Goal: Task Accomplishment & Management: Use online tool/utility

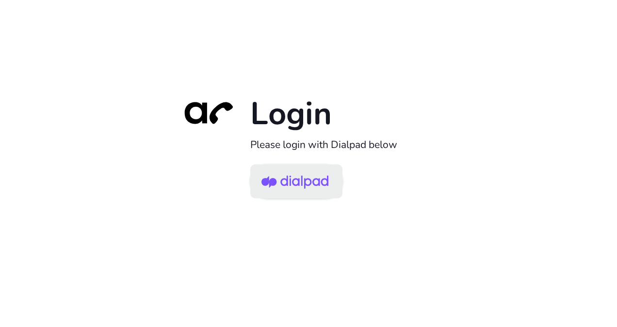
click at [315, 180] on img at bounding box center [294, 182] width 67 height 32
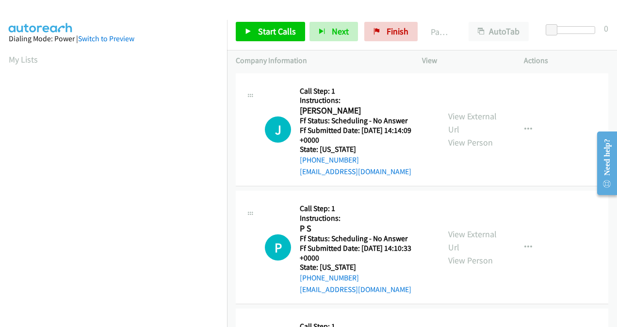
scroll to position [217, 0]
click at [270, 27] on span "Start Calls" at bounding box center [277, 31] width 38 height 11
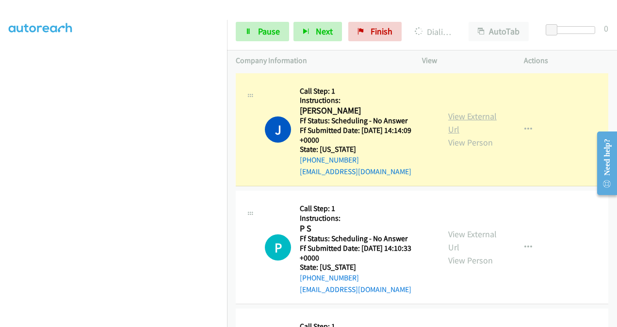
click at [450, 115] on link "View External Url" at bounding box center [472, 123] width 48 height 24
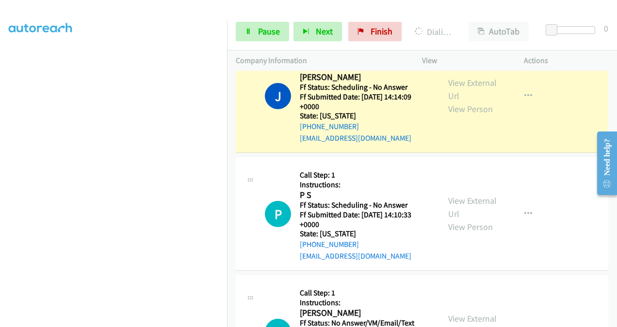
scroll to position [48, 0]
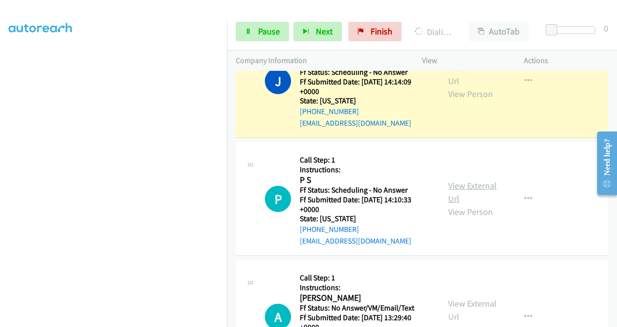
click at [453, 185] on link "View External Url" at bounding box center [472, 192] width 48 height 24
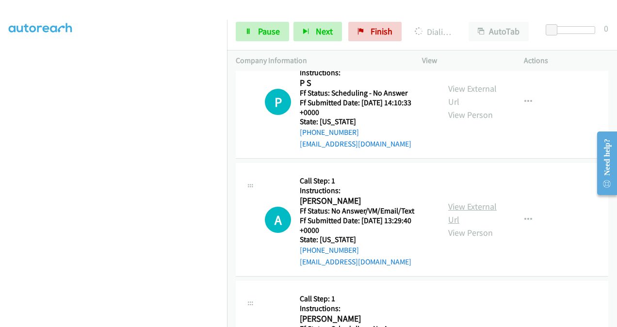
click at [448, 208] on link "View External Url" at bounding box center [472, 213] width 48 height 24
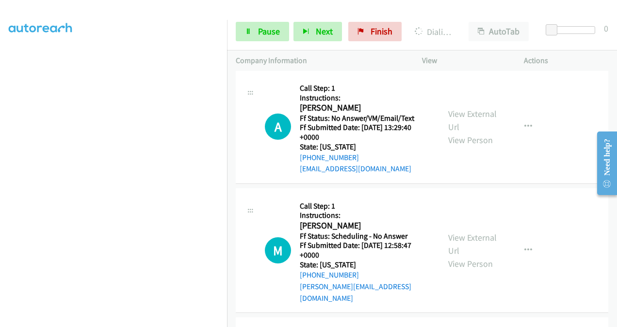
scroll to position [291, 0]
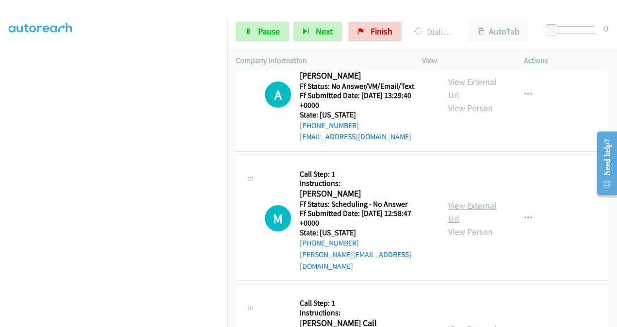
click at [452, 200] on link "View External Url" at bounding box center [472, 212] width 48 height 24
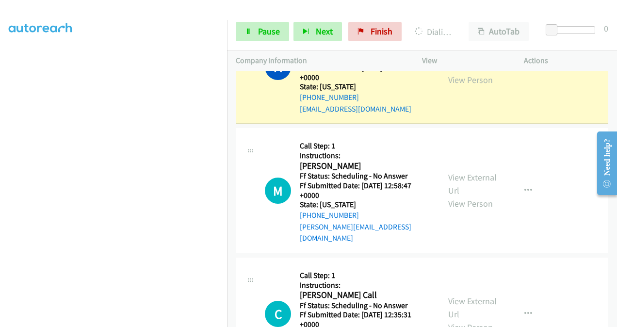
scroll to position [388, 0]
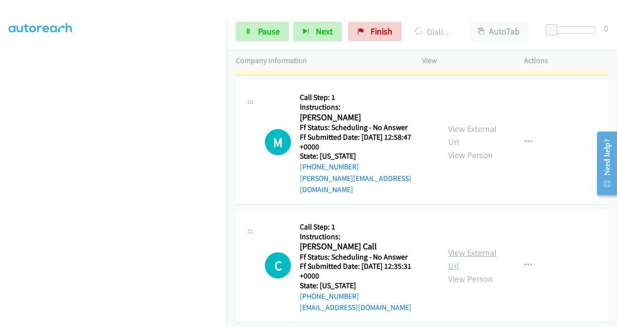
click at [452, 247] on link "View External Url" at bounding box center [472, 259] width 48 height 24
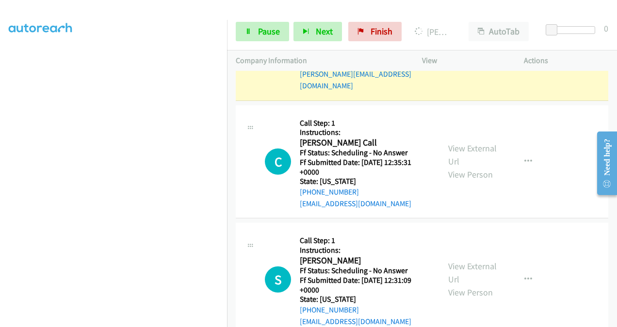
scroll to position [533, 0]
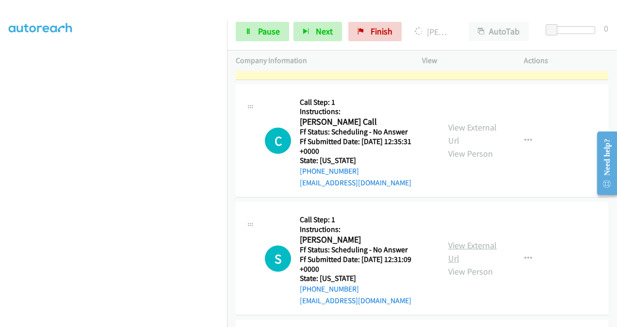
click at [454, 240] on link "View External Url" at bounding box center [472, 252] width 48 height 24
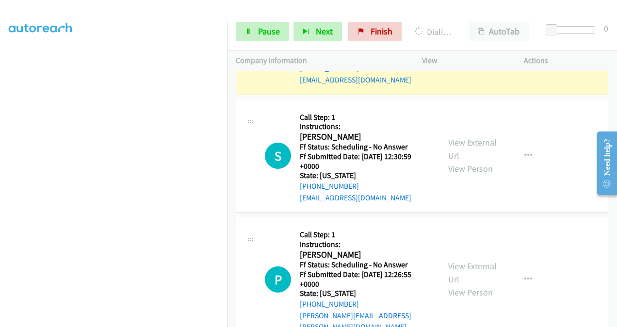
scroll to position [796, 0]
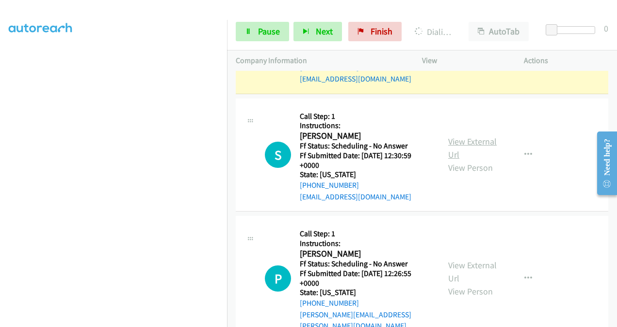
click at [455, 136] on link "View External Url" at bounding box center [472, 148] width 48 height 24
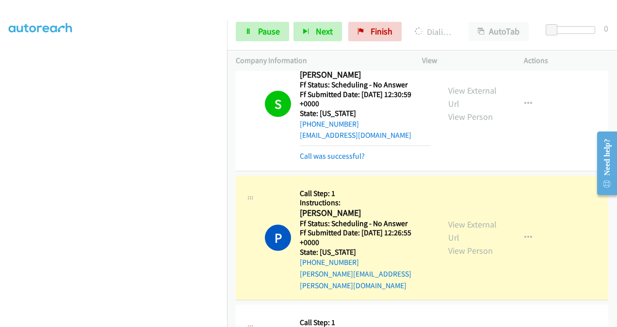
scroll to position [893, 0]
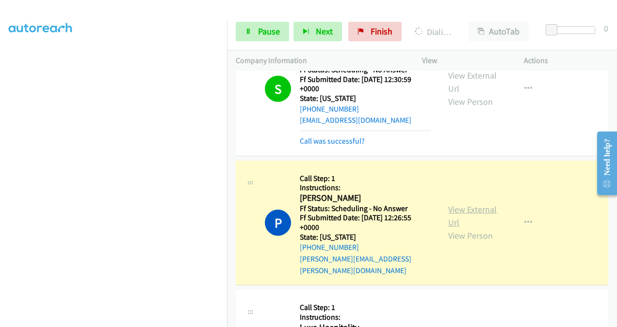
click at [453, 204] on link "View External Url" at bounding box center [472, 216] width 48 height 24
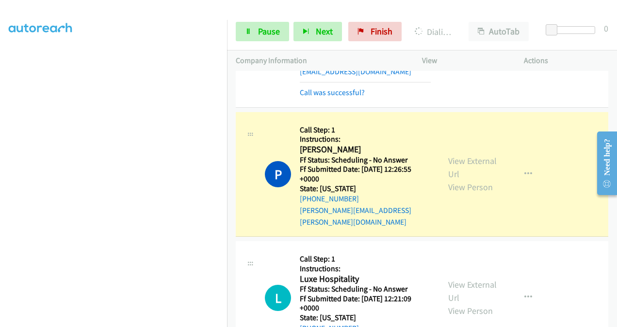
scroll to position [990, 0]
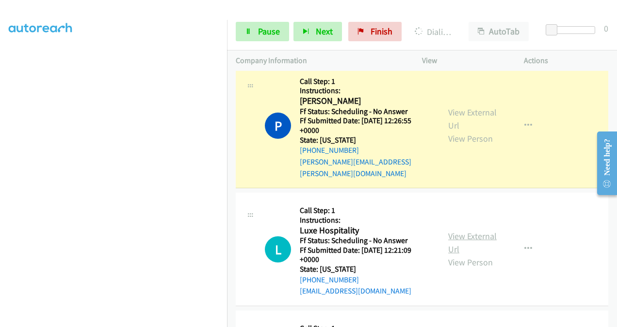
click at [456, 230] on link "View External Url" at bounding box center [472, 242] width 48 height 24
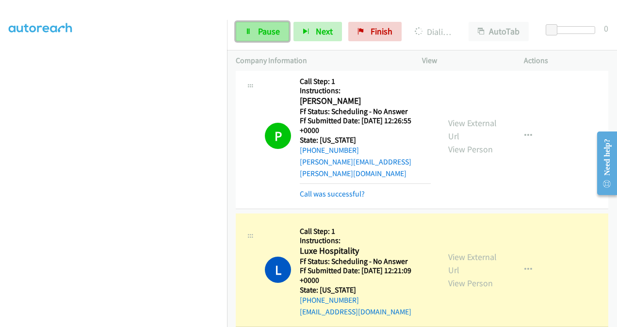
click at [267, 31] on span "Pause" at bounding box center [269, 31] width 22 height 11
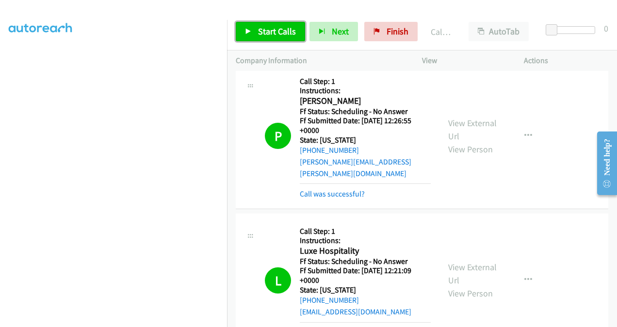
click at [264, 32] on span "Start Calls" at bounding box center [277, 31] width 38 height 11
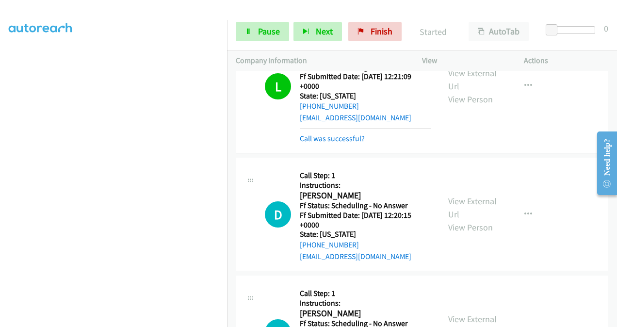
scroll to position [1233, 0]
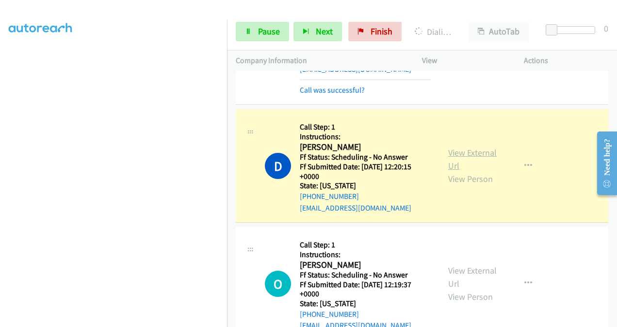
click at [454, 147] on link "View External Url" at bounding box center [472, 159] width 48 height 24
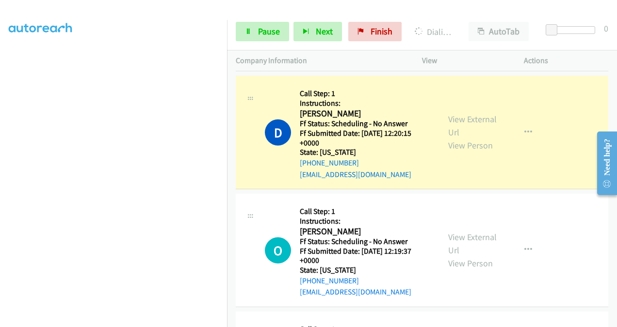
scroll to position [1281, 0]
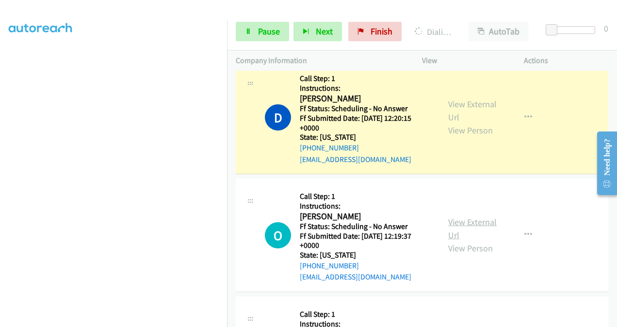
click at [451, 216] on link "View External Url" at bounding box center [472, 228] width 48 height 24
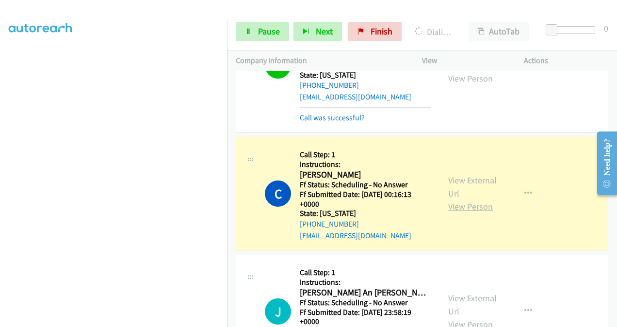
scroll to position [1486, 0]
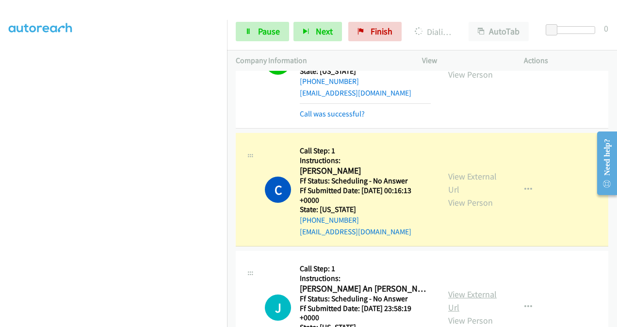
click at [451, 289] on link "View External Url" at bounding box center [472, 301] width 48 height 24
click at [457, 171] on link "View External Url" at bounding box center [472, 183] width 48 height 24
click at [263, 26] on span "Pause" at bounding box center [269, 31] width 22 height 11
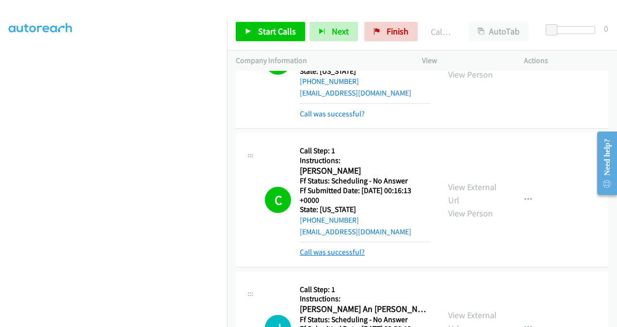
click at [341, 247] on link "Call was successful?" at bounding box center [332, 251] width 65 height 9
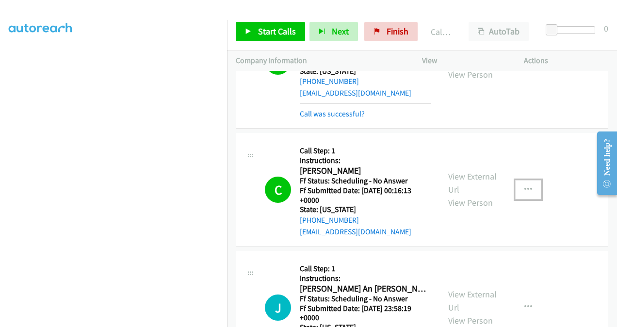
click at [520, 180] on button "button" at bounding box center [528, 189] width 26 height 19
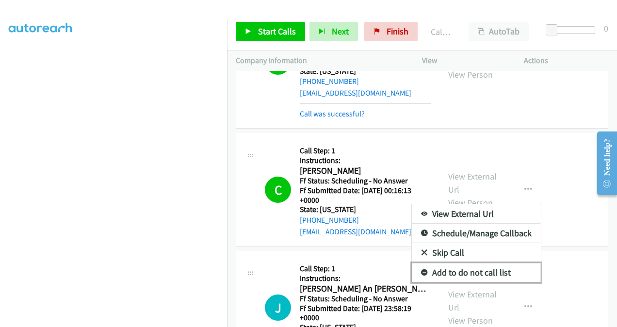
click at [459, 263] on link "Add to do not call list" at bounding box center [476, 272] width 129 height 19
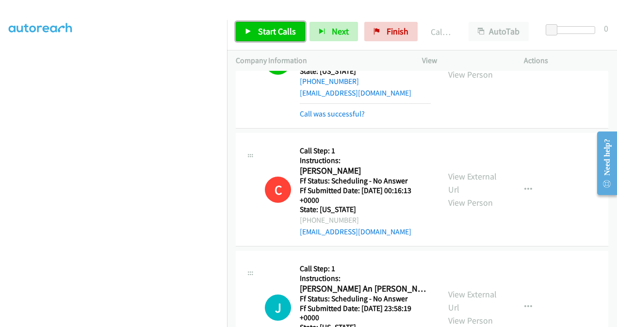
click at [269, 27] on span "Start Calls" at bounding box center [277, 31] width 38 height 11
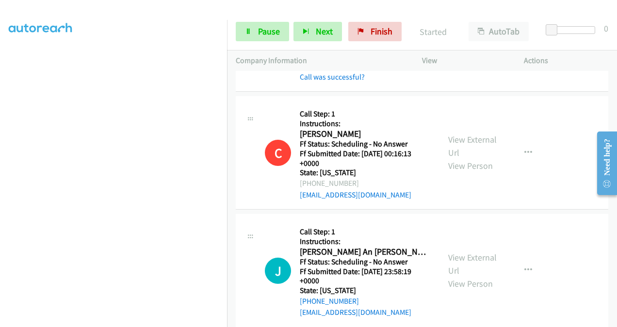
scroll to position [1534, 0]
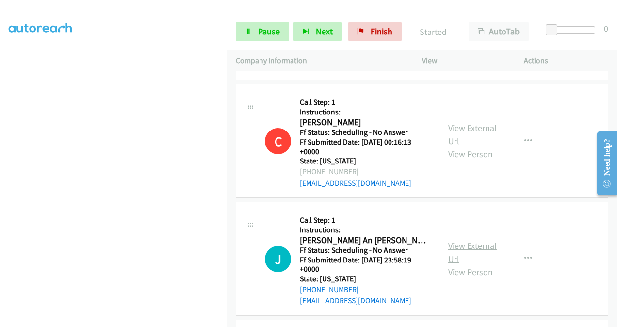
click at [451, 240] on link "View External Url" at bounding box center [472, 252] width 48 height 24
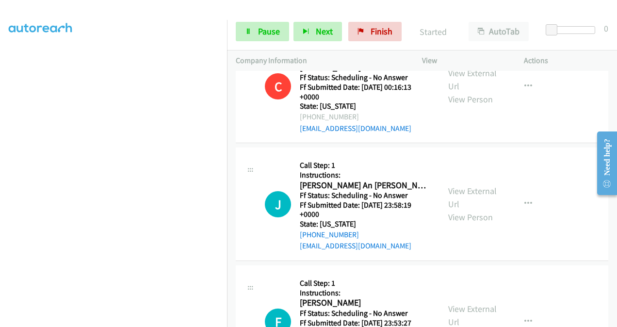
scroll to position [1680, 0]
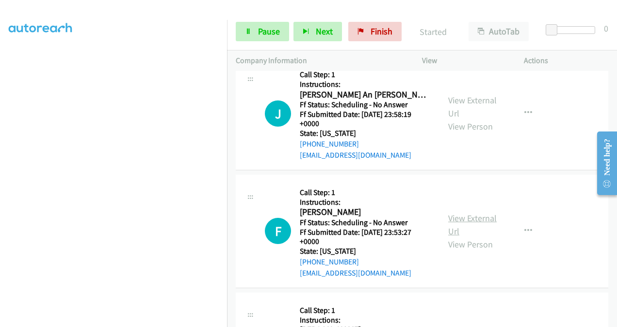
click at [453, 212] on link "View External Url" at bounding box center [472, 224] width 48 height 24
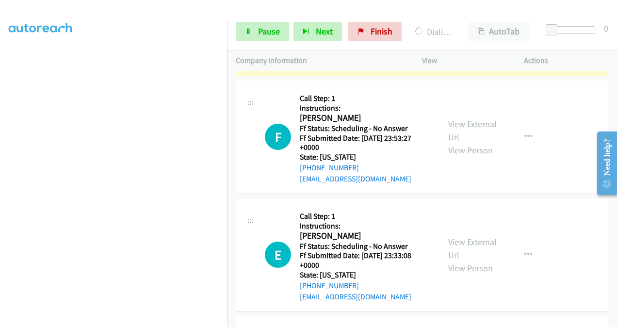
scroll to position [1777, 0]
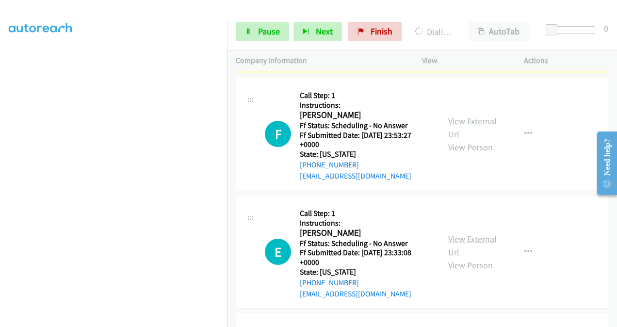
click at [450, 233] on link "View External Url" at bounding box center [472, 245] width 48 height 24
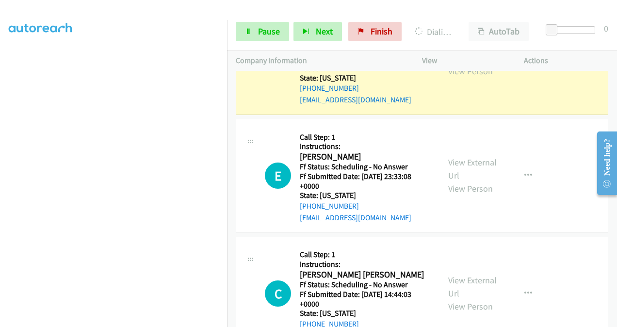
scroll to position [1922, 0]
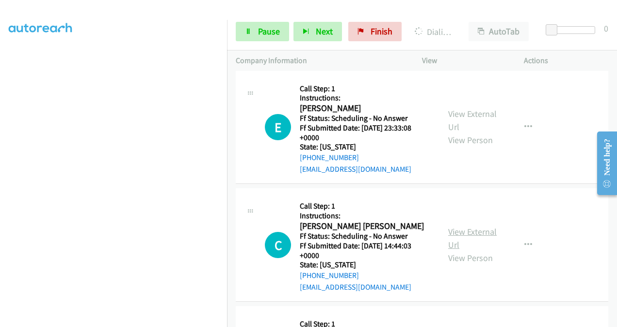
click at [449, 226] on link "View External Url" at bounding box center [472, 238] width 48 height 24
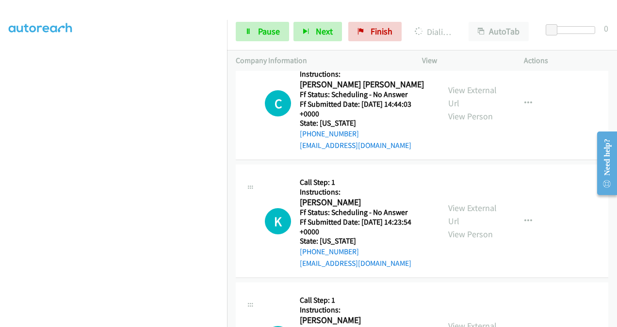
scroll to position [2068, 0]
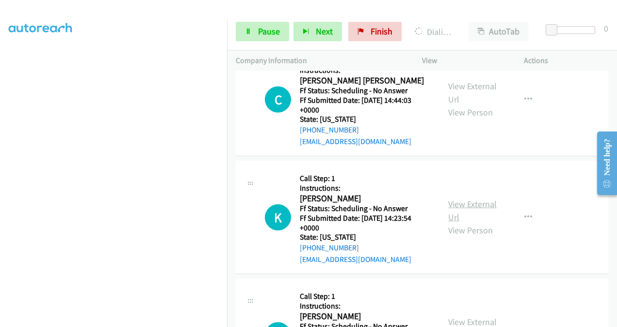
click at [448, 198] on link "View External Url" at bounding box center [472, 210] width 48 height 24
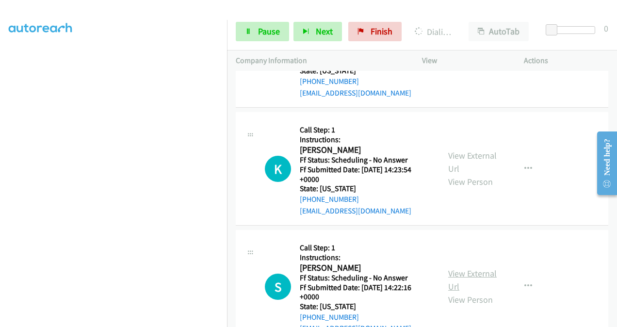
click at [452, 268] on link "View External Url" at bounding box center [472, 280] width 48 height 24
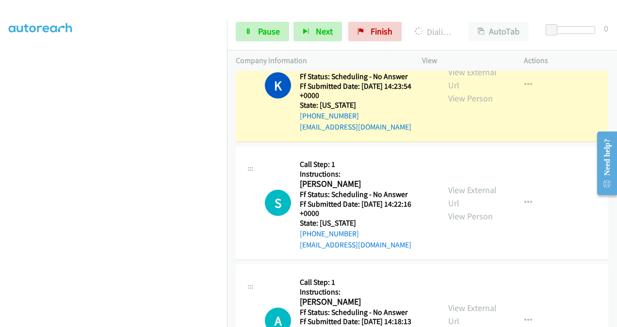
scroll to position [2359, 0]
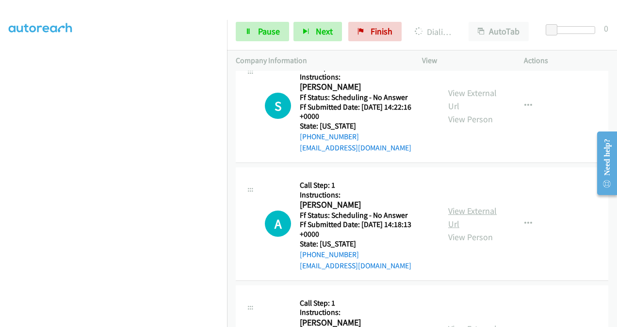
click at [452, 205] on link "View External Url" at bounding box center [472, 217] width 48 height 24
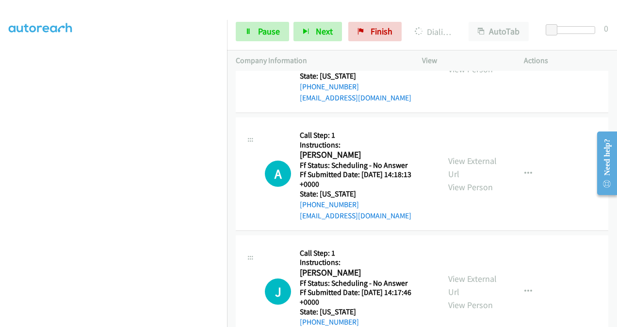
scroll to position [2456, 0]
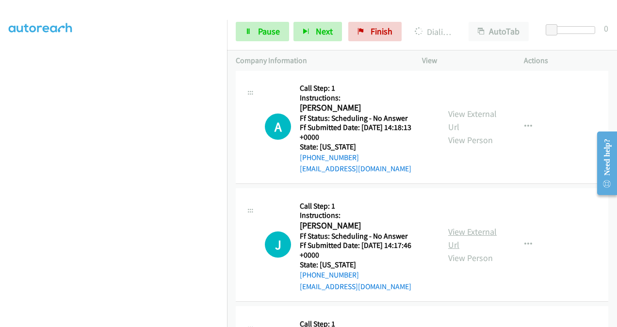
click at [451, 226] on link "View External Url" at bounding box center [472, 238] width 48 height 24
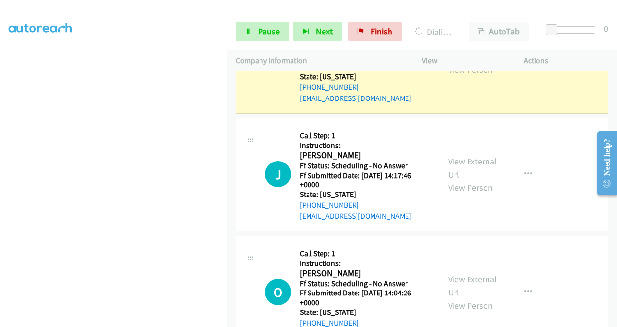
scroll to position [2573, 0]
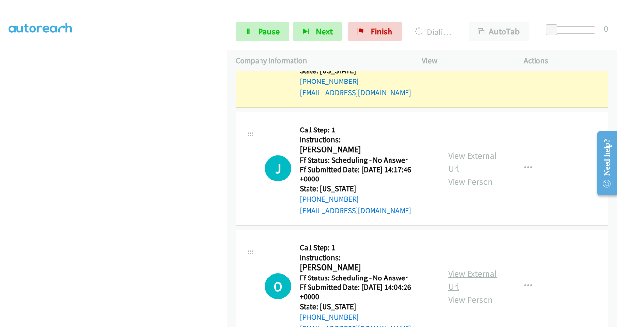
click at [450, 268] on link "View External Url" at bounding box center [472, 280] width 48 height 24
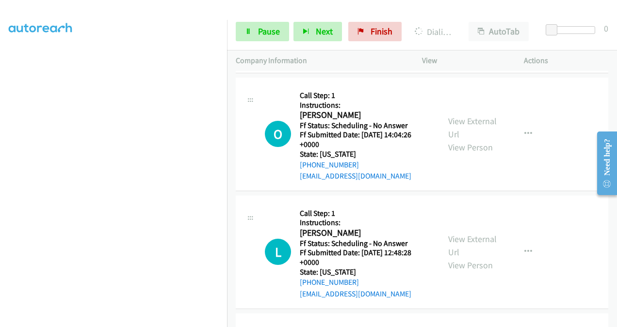
scroll to position [2767, 0]
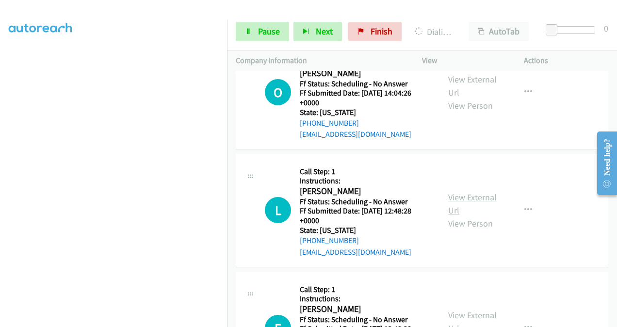
click at [448, 192] on link "View External Url" at bounding box center [472, 204] width 48 height 24
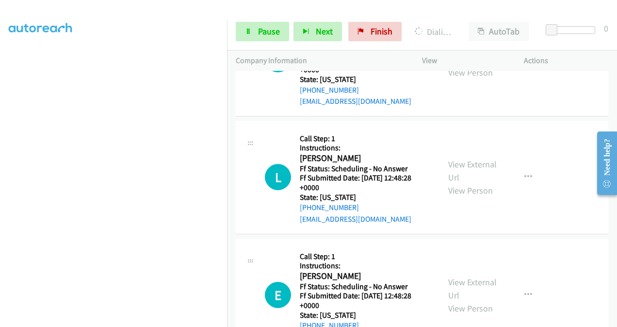
scroll to position [2815, 0]
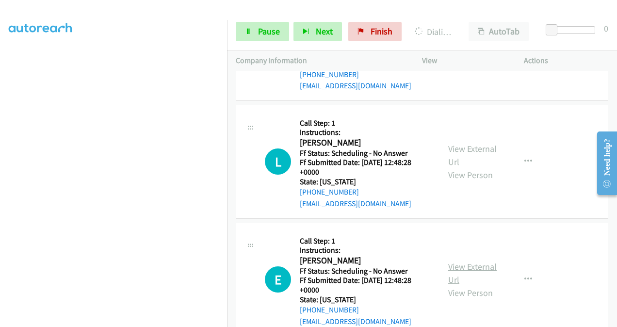
click at [450, 261] on link "View External Url" at bounding box center [472, 273] width 48 height 24
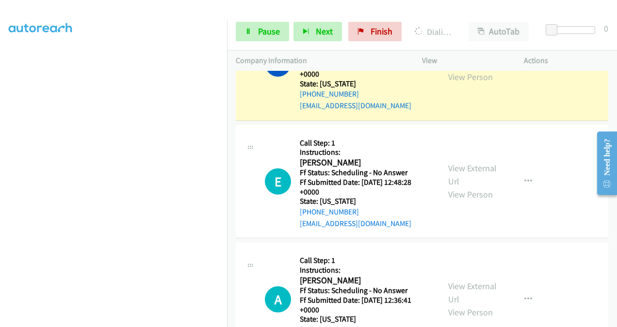
scroll to position [2992, 0]
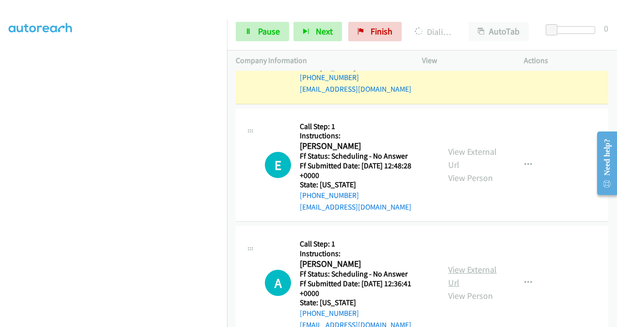
click at [458, 264] on link "View External Url" at bounding box center [472, 276] width 48 height 24
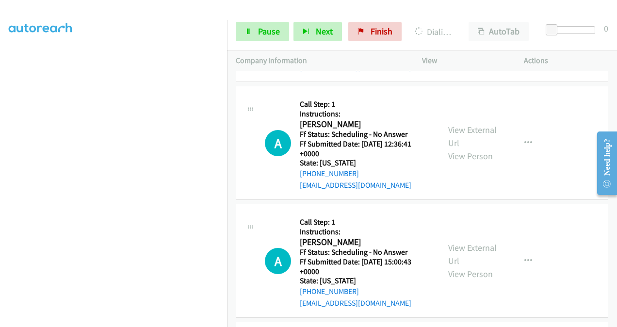
scroll to position [3137, 0]
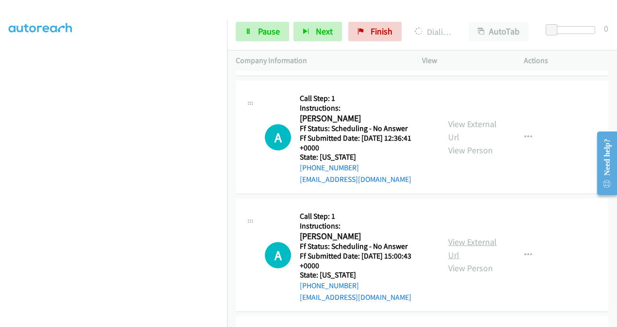
click at [450, 236] on link "View External Url" at bounding box center [472, 248] width 48 height 24
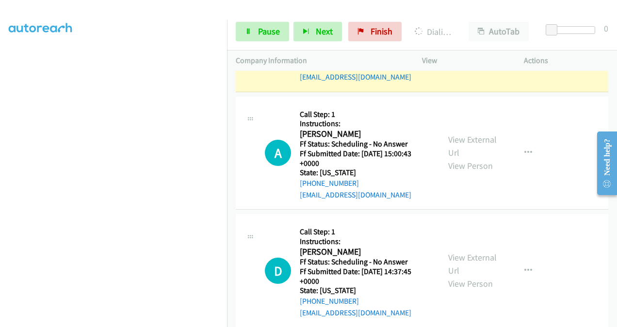
scroll to position [3283, 0]
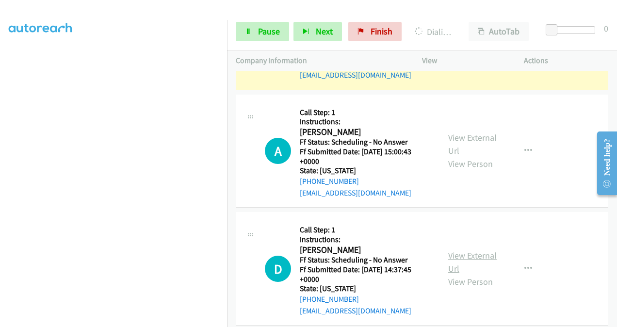
click at [448, 250] on link "View External Url" at bounding box center [472, 262] width 48 height 24
click at [259, 29] on span "Pause" at bounding box center [269, 31] width 22 height 11
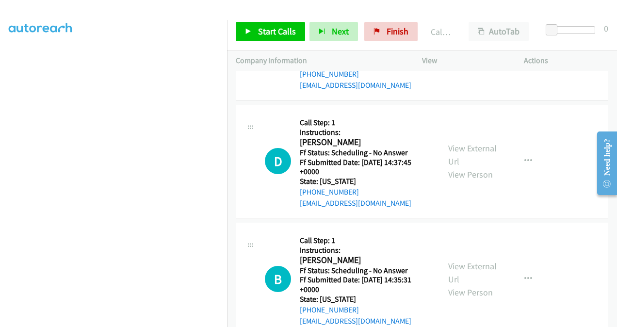
scroll to position [3428, 0]
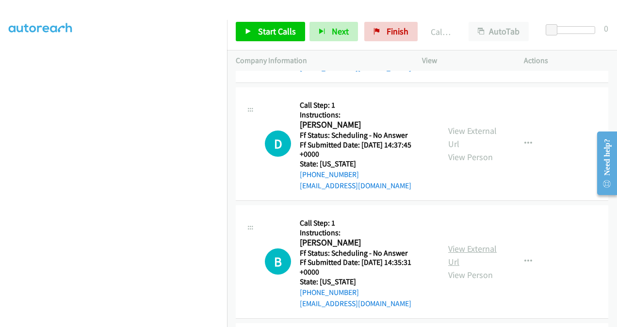
click at [450, 243] on link "View External Url" at bounding box center [472, 255] width 48 height 24
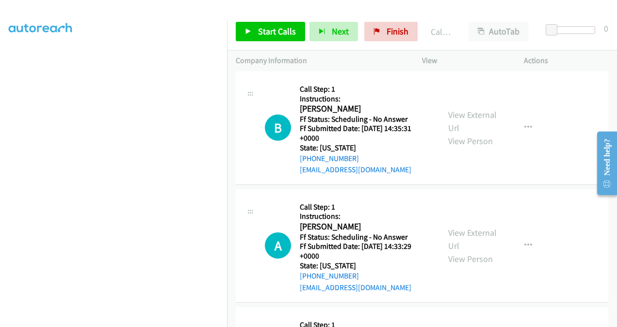
scroll to position [3574, 0]
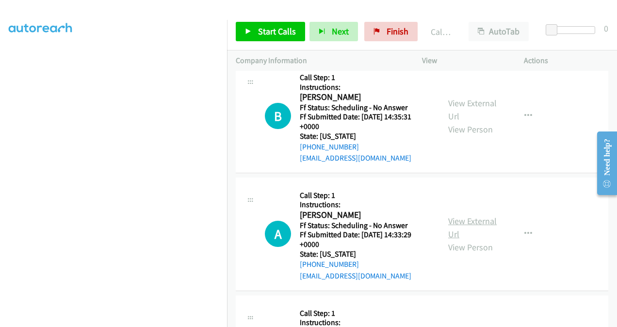
click at [451, 215] on link "View External Url" at bounding box center [472, 227] width 48 height 24
click at [268, 35] on span "Start Calls" at bounding box center [277, 31] width 38 height 11
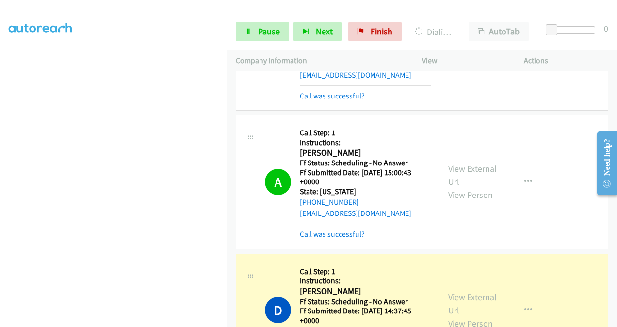
scroll to position [3477, 0]
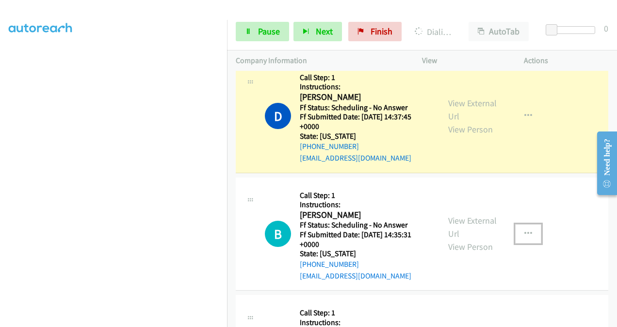
click at [524, 230] on icon "button" at bounding box center [528, 234] width 8 height 8
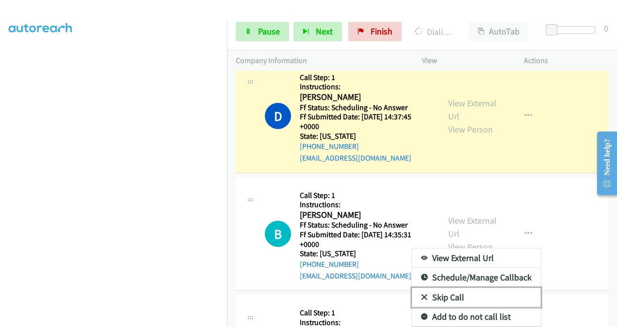
click at [454, 288] on link "Skip Call" at bounding box center [476, 297] width 129 height 19
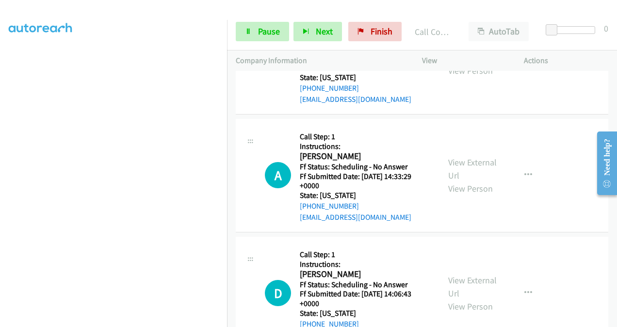
scroll to position [3681, 0]
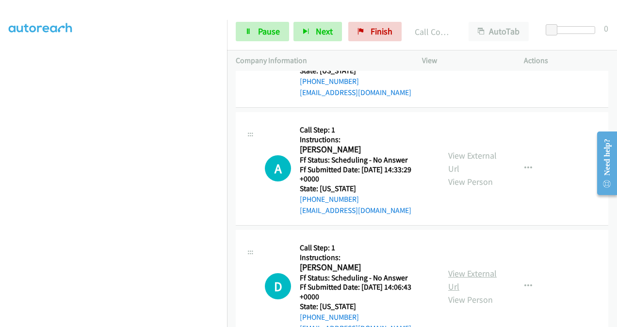
click at [455, 268] on link "View External Url" at bounding box center [472, 280] width 48 height 24
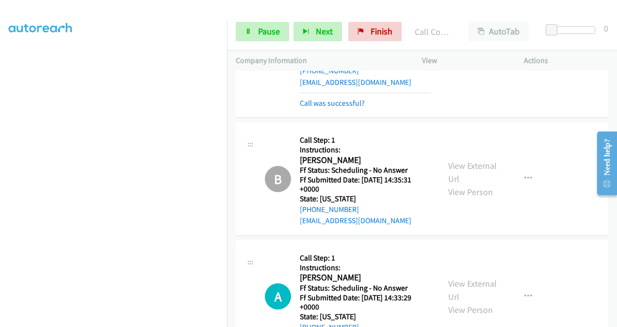
scroll to position [3535, 0]
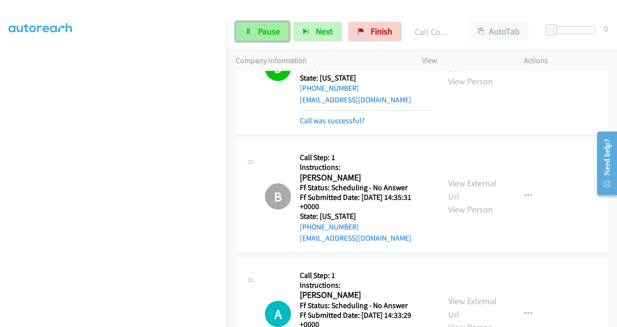
click at [269, 28] on span "Pause" at bounding box center [269, 31] width 22 height 11
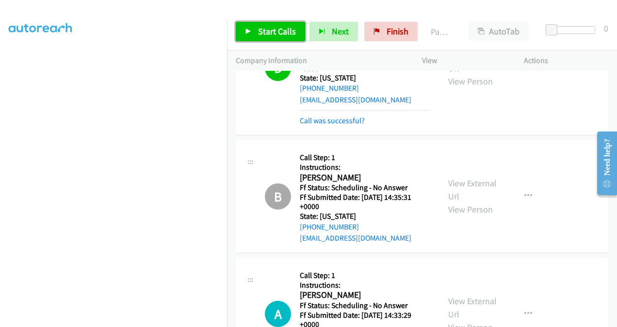
click at [278, 35] on span "Start Calls" at bounding box center [277, 31] width 38 height 11
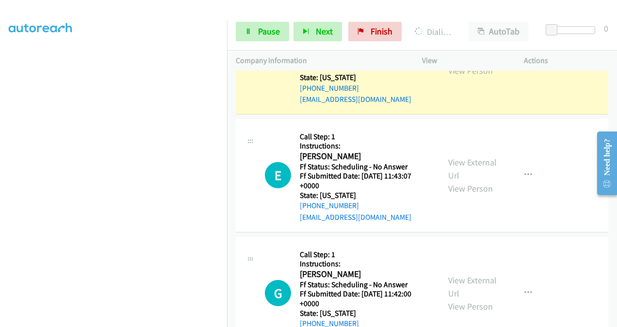
scroll to position [3920, 0]
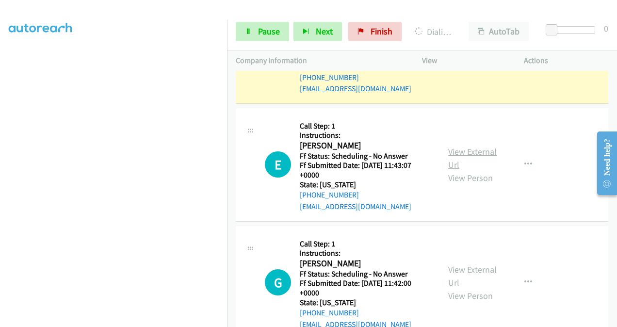
click at [449, 146] on link "View External Url" at bounding box center [472, 158] width 48 height 24
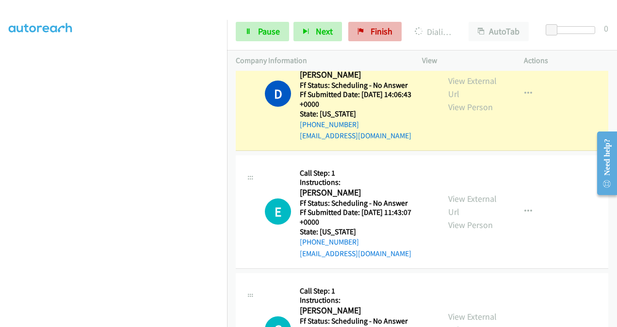
scroll to position [3872, 0]
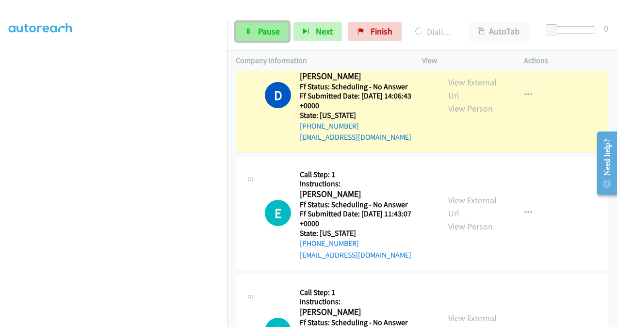
click at [265, 27] on span "Pause" at bounding box center [269, 31] width 22 height 11
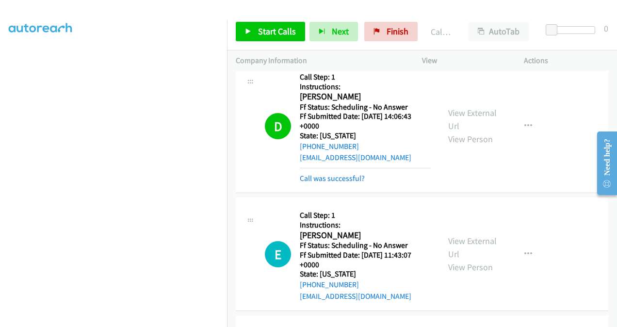
scroll to position [3833, 0]
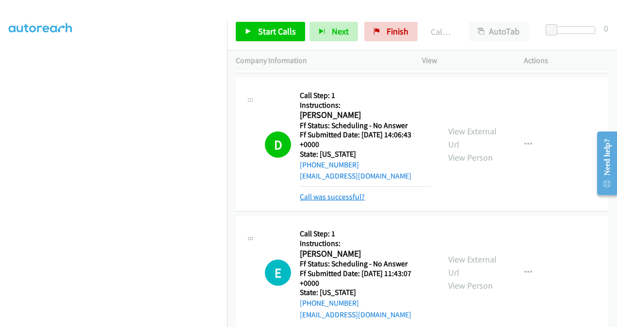
click at [333, 192] on link "Call was successful?" at bounding box center [332, 196] width 65 height 9
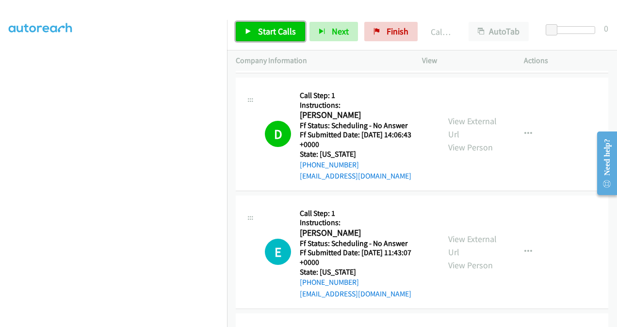
click at [278, 35] on span "Start Calls" at bounding box center [277, 31] width 38 height 11
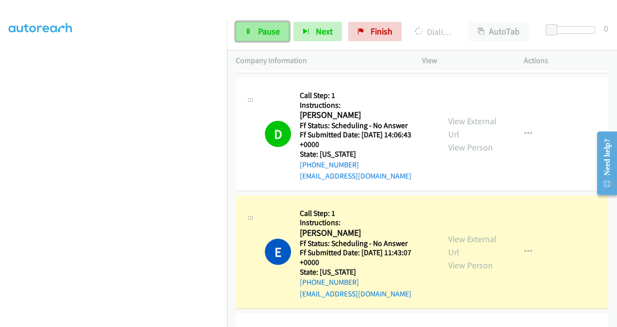
click at [260, 27] on span "Pause" at bounding box center [269, 31] width 22 height 11
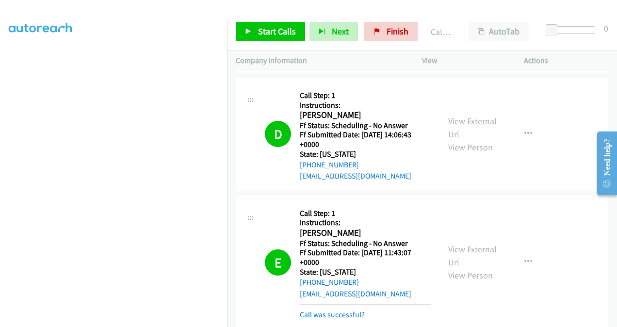
click at [333, 310] on link "Call was successful?" at bounding box center [332, 314] width 65 height 9
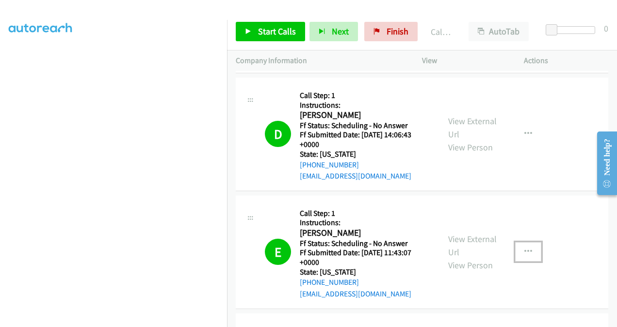
click at [524, 248] on icon "button" at bounding box center [528, 252] width 8 height 8
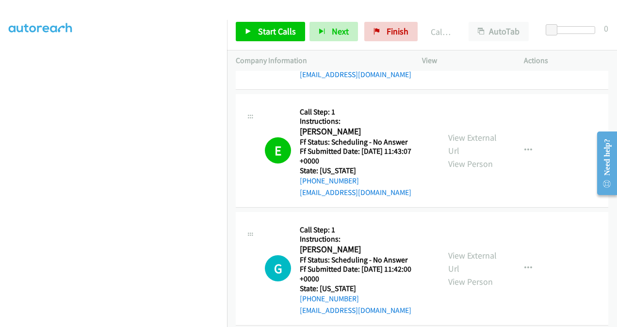
scroll to position [3881, 0]
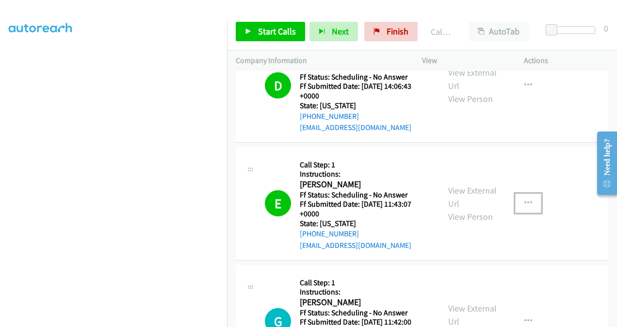
click at [525, 199] on icon "button" at bounding box center [528, 203] width 8 height 8
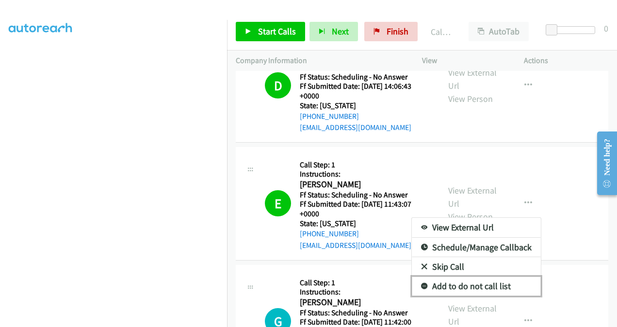
click at [448, 276] on link "Add to do not call list" at bounding box center [476, 285] width 129 height 19
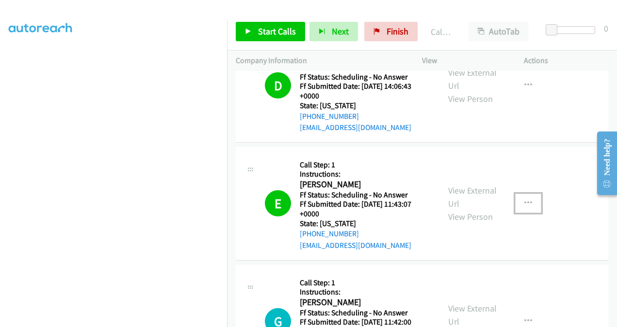
click at [527, 193] on button "button" at bounding box center [528, 202] width 26 height 19
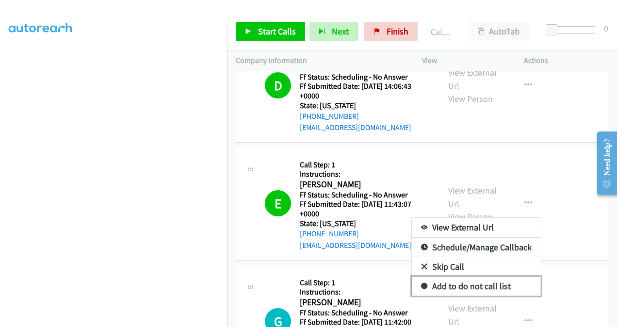
click at [444, 276] on link "Add to do not call list" at bounding box center [476, 285] width 129 height 19
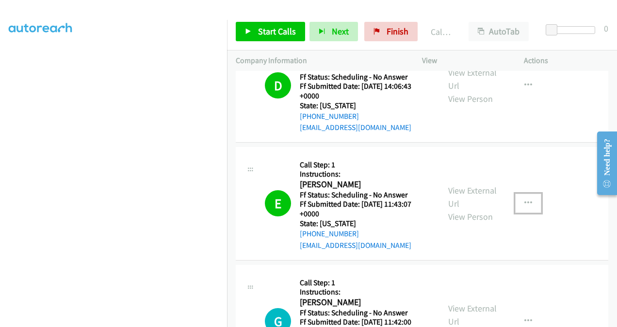
click at [524, 199] on icon "button" at bounding box center [528, 203] width 8 height 8
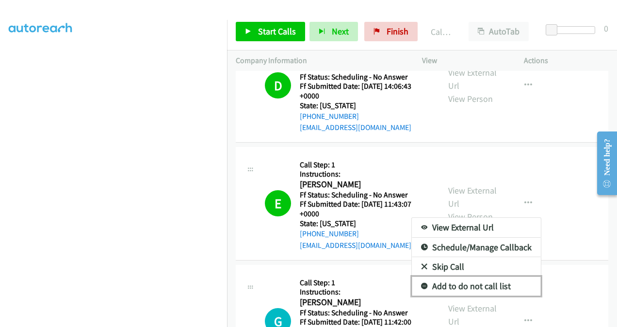
click at [446, 276] on link "Add to do not call list" at bounding box center [476, 285] width 129 height 19
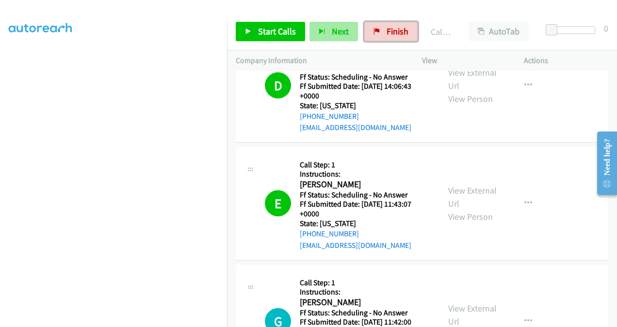
drag, startPoint x: 402, startPoint y: 26, endPoint x: 332, endPoint y: 38, distance: 71.7
click at [402, 26] on span "Finish" at bounding box center [397, 31] width 22 height 11
